Goal: Ask a question

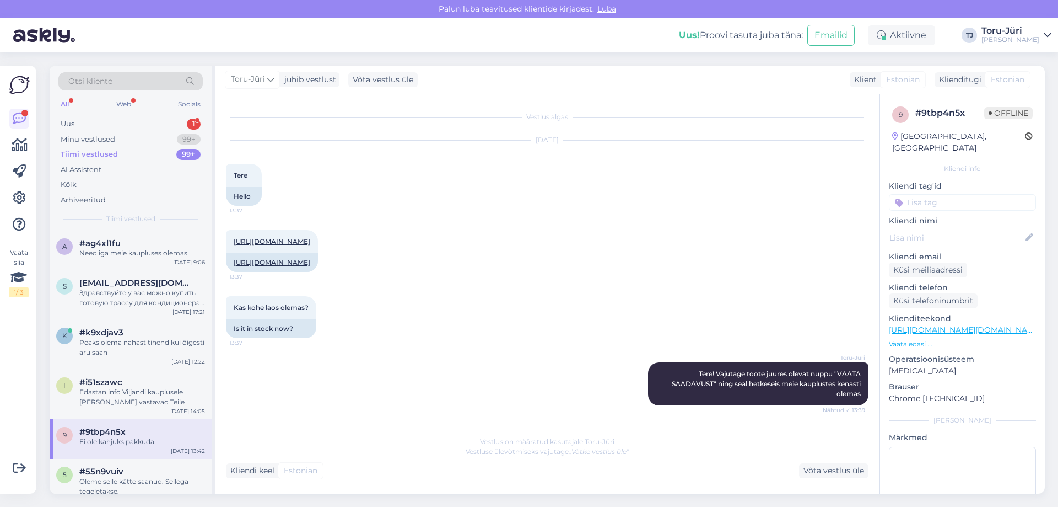
scroll to position [251, 0]
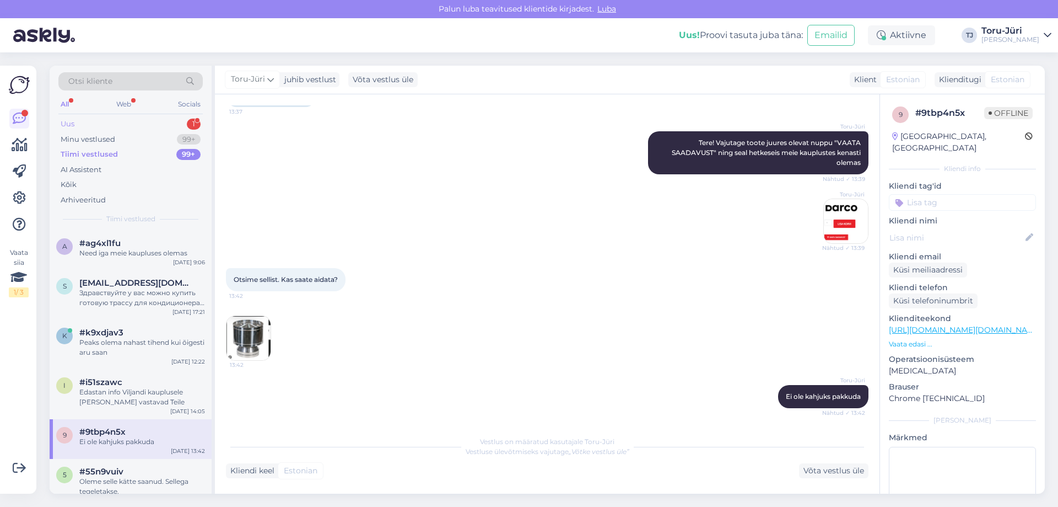
click at [103, 125] on div "Uus 1" at bounding box center [130, 123] width 144 height 15
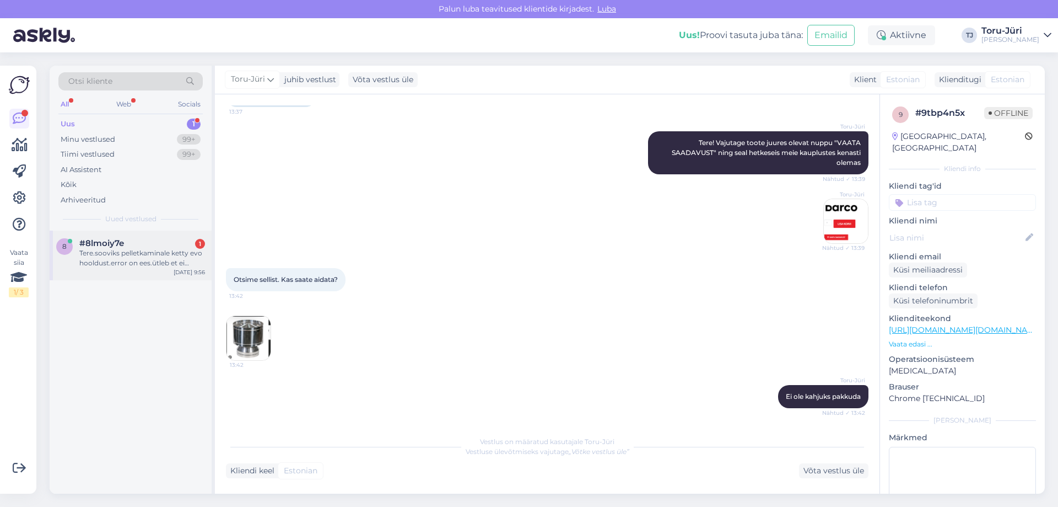
click at [121, 261] on div "Tere.sooviks pelletkaminale ketty evo hooldust.error on ees.ütleb et ei süüdanu…" at bounding box center [142, 258] width 126 height 20
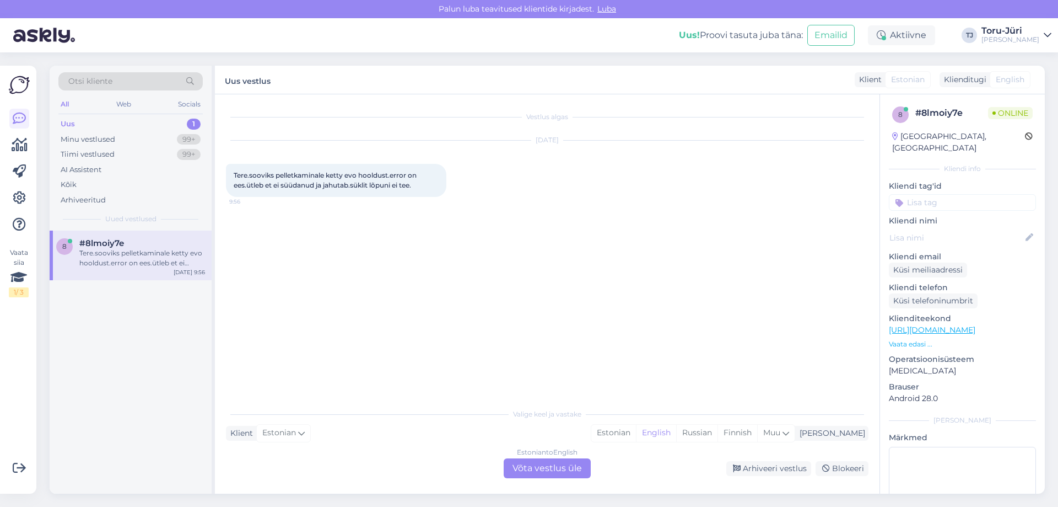
click at [548, 465] on div "Estonian to English Võta vestlus üle" at bounding box center [547, 468] width 87 height 20
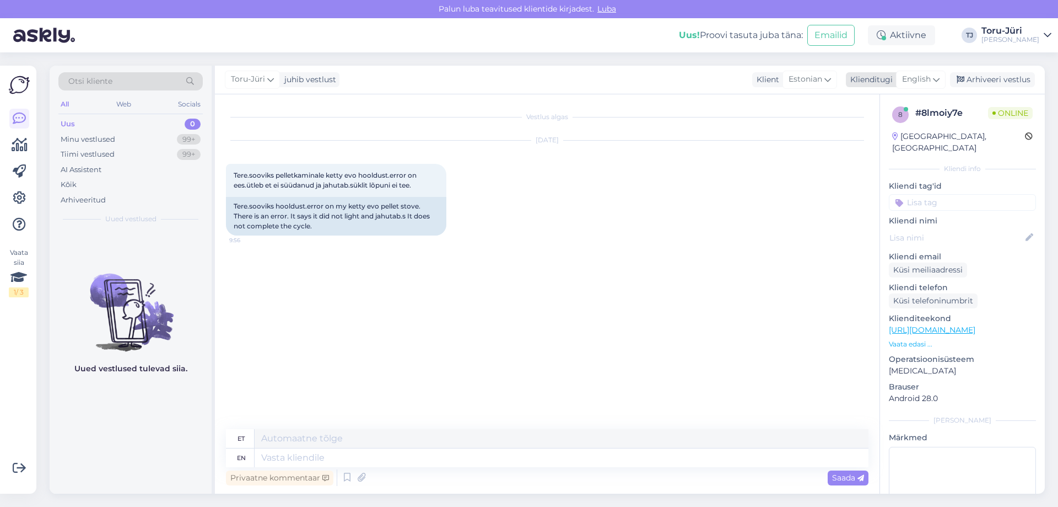
click at [936, 79] on icon at bounding box center [936, 79] width 7 height 12
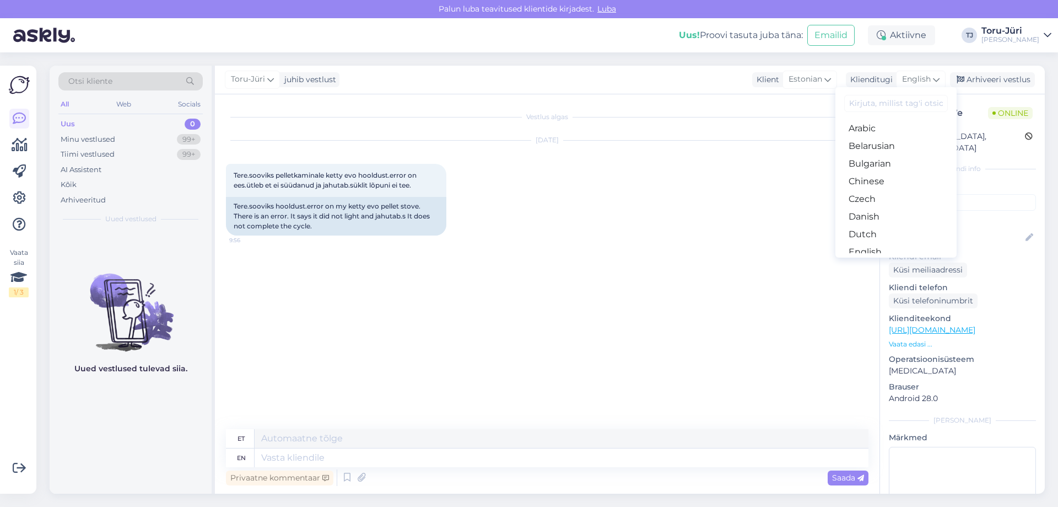
click at [886, 261] on link "Estonian" at bounding box center [896, 270] width 121 height 18
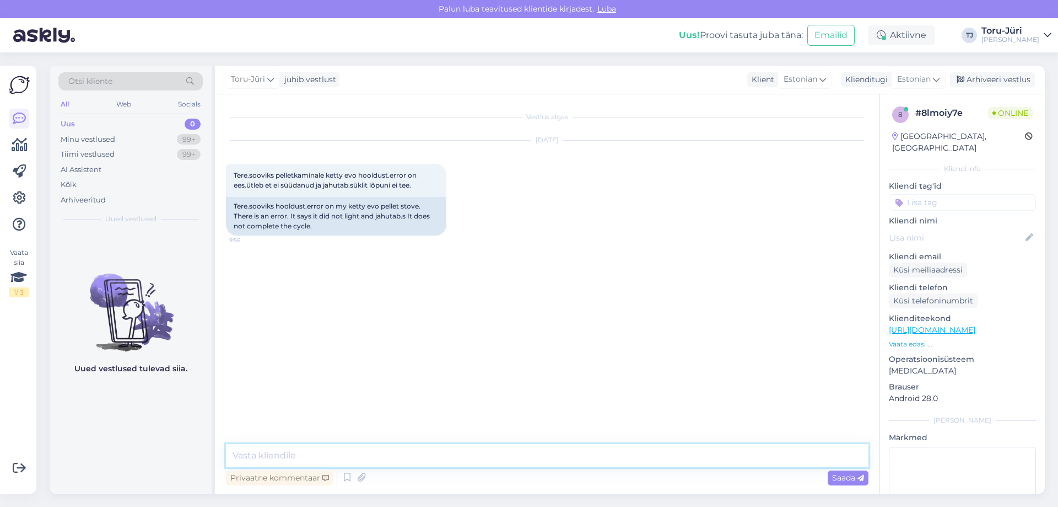
click at [287, 453] on textarea at bounding box center [547, 455] width 643 height 23
click at [469, 451] on textarea "Tere. Võtke ühendust meie paigaldusosakonnaga-" at bounding box center [547, 455] width 643 height 23
paste textarea "[EMAIL_ADDRESS][DOMAIN_NAME]"
click at [393, 453] on textarea "Tere. Võtke ühendust meie paigaldusosakonnaga- [EMAIL_ADDRESS][DOMAIN_NAME]" at bounding box center [547, 455] width 643 height 23
click at [396, 453] on textarea "Tere. Võtke ühendust meie paigaldusosakonnaga- [EMAIL_ADDRESS][DOMAIN_NAME]" at bounding box center [547, 455] width 643 height 23
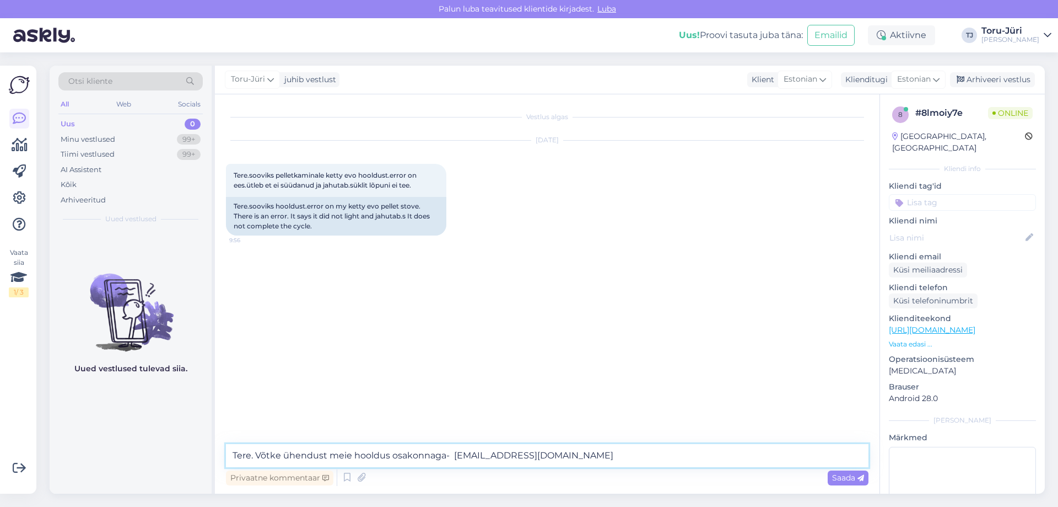
click at [394, 455] on textarea "Tere. Võtke ühendust meie hooldus osakonnaga- [EMAIL_ADDRESS][DOMAIN_NAME]" at bounding box center [547, 455] width 643 height 23
click at [541, 454] on textarea "Tere. Võtke ühendust meie hooldusosakonnaga- [EMAIL_ADDRESS][DOMAIN_NAME]" at bounding box center [547, 455] width 643 height 23
click at [560, 454] on textarea "Tere. Võtke ühendust meie hooldusosakonnaga- [EMAIL_ADDRESS][DOMAIN_NAME]," at bounding box center [547, 455] width 643 height 23
paste textarea "5190 5480"
type textarea "Tere. Võtke ühendust meie hooldusosakonnaga- [EMAIL_ADDRESS][DOMAIN_NAME], 5190…"
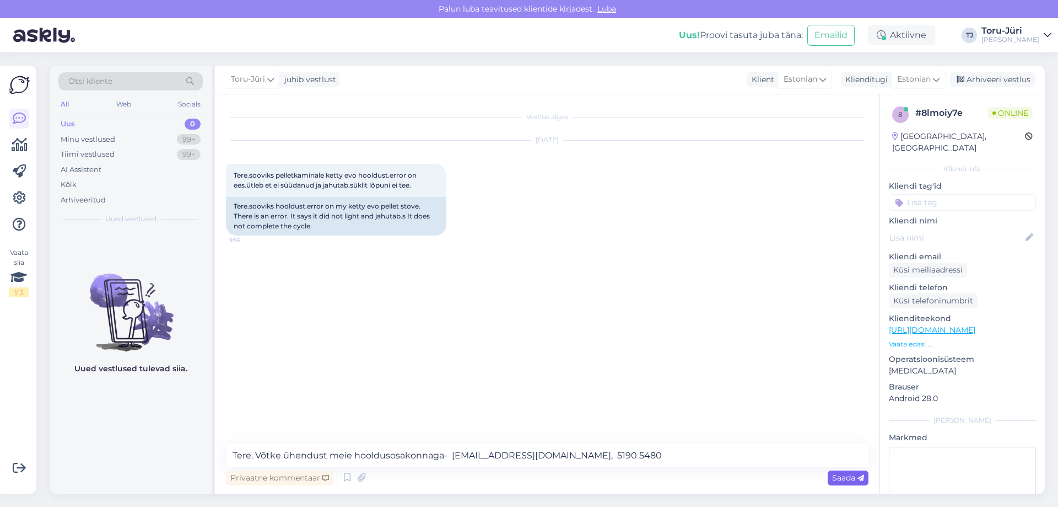
click at [841, 477] on span "Saada" at bounding box center [848, 477] width 32 height 10
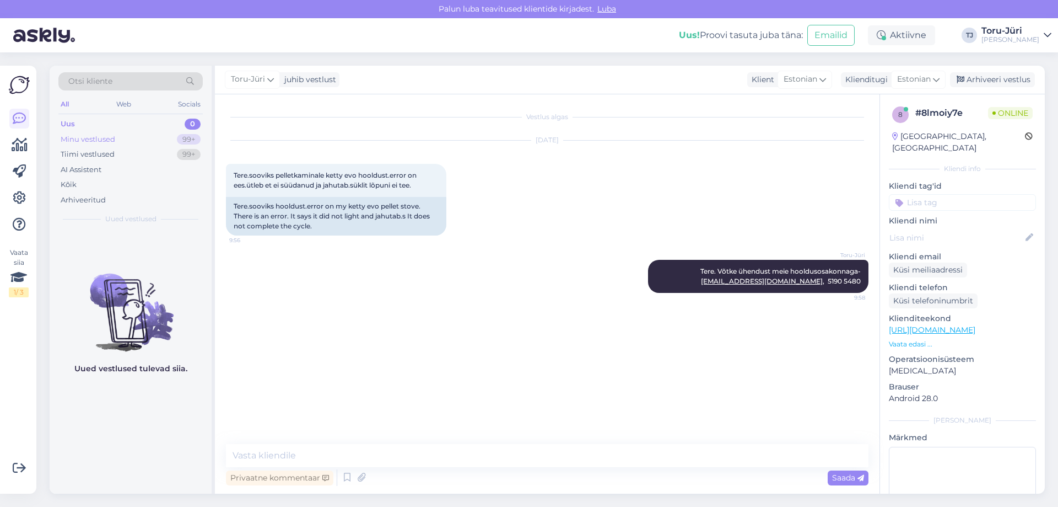
click at [84, 143] on div "Minu vestlused" at bounding box center [88, 139] width 55 height 11
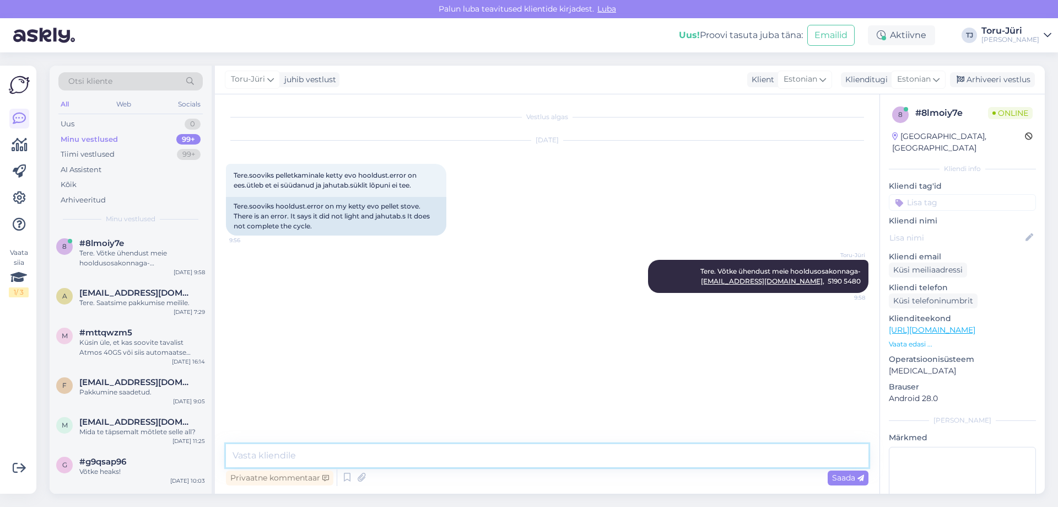
click at [376, 451] on textarea at bounding box center [547, 455] width 643 height 23
